Goal: Transaction & Acquisition: Subscribe to service/newsletter

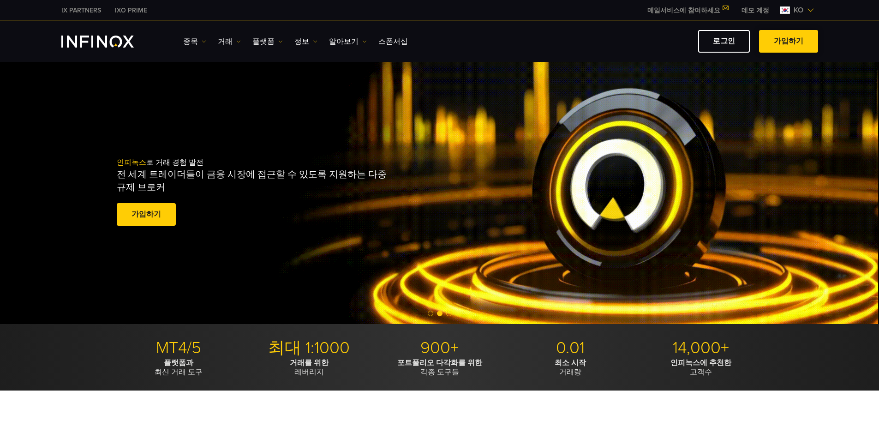
click at [788, 42] on span at bounding box center [788, 42] width 0 height 0
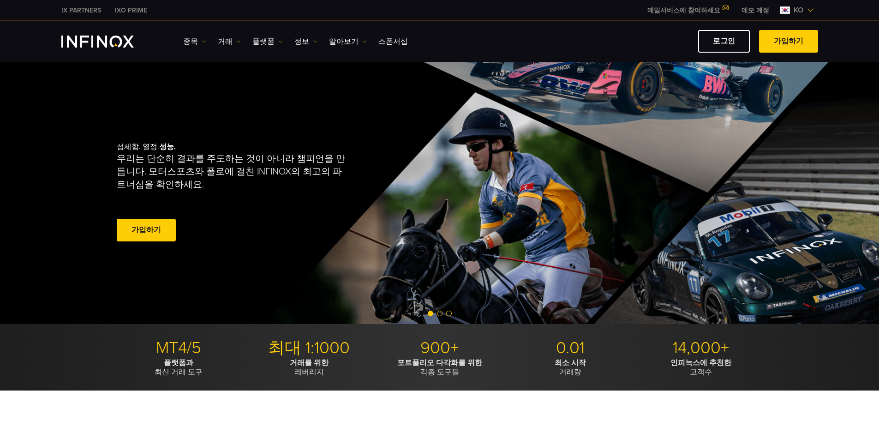
click at [790, 45] on link "가입하기" at bounding box center [788, 41] width 59 height 23
